Goal: Find specific page/section: Find specific page/section

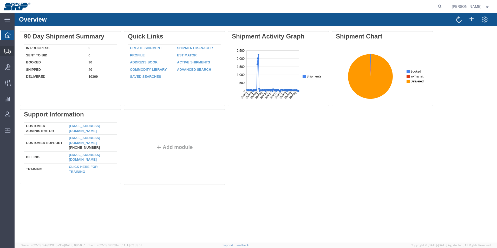
click at [4, 49] on div at bounding box center [7, 51] width 15 height 10
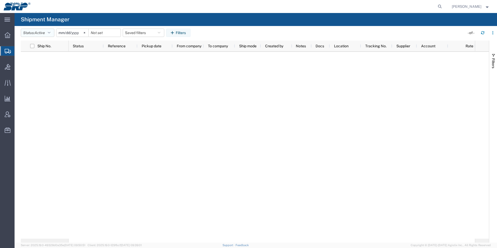
click at [50, 34] on icon "button" at bounding box center [49, 33] width 3 height 4
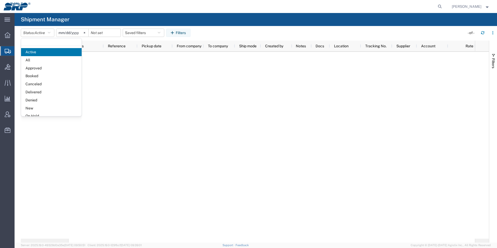
click at [176, 104] on div at bounding box center [272, 145] width 406 height 187
